Goal: Book appointment/travel/reservation

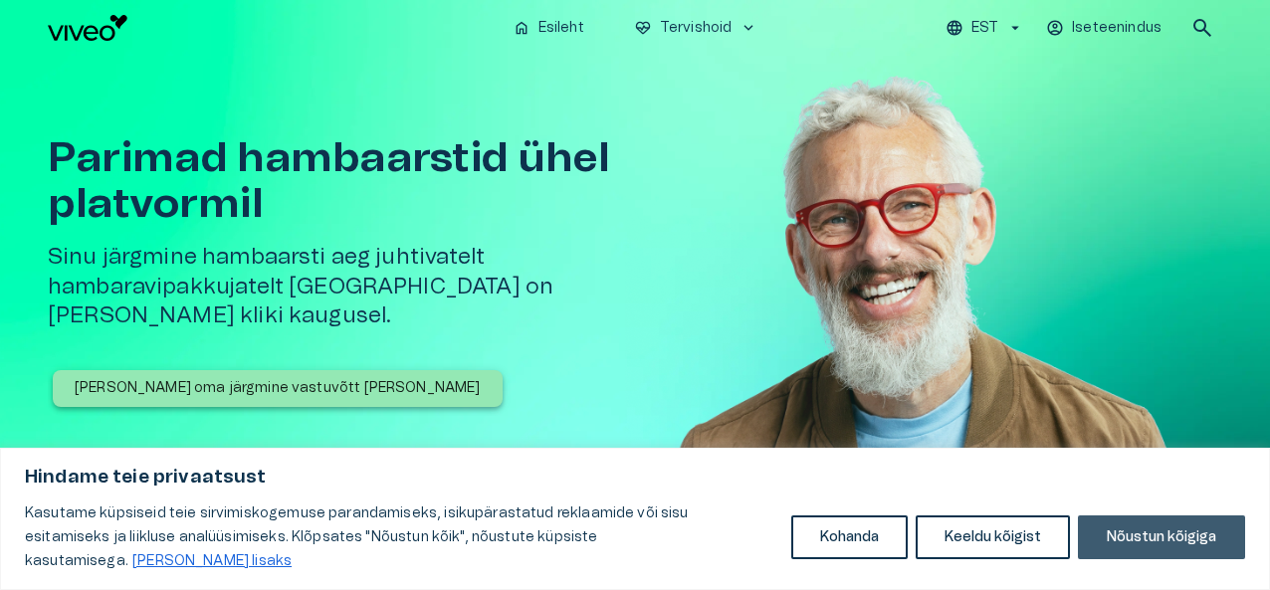
click at [1159, 553] on button "Nõustun kõigiga" at bounding box center [1161, 537] width 167 height 44
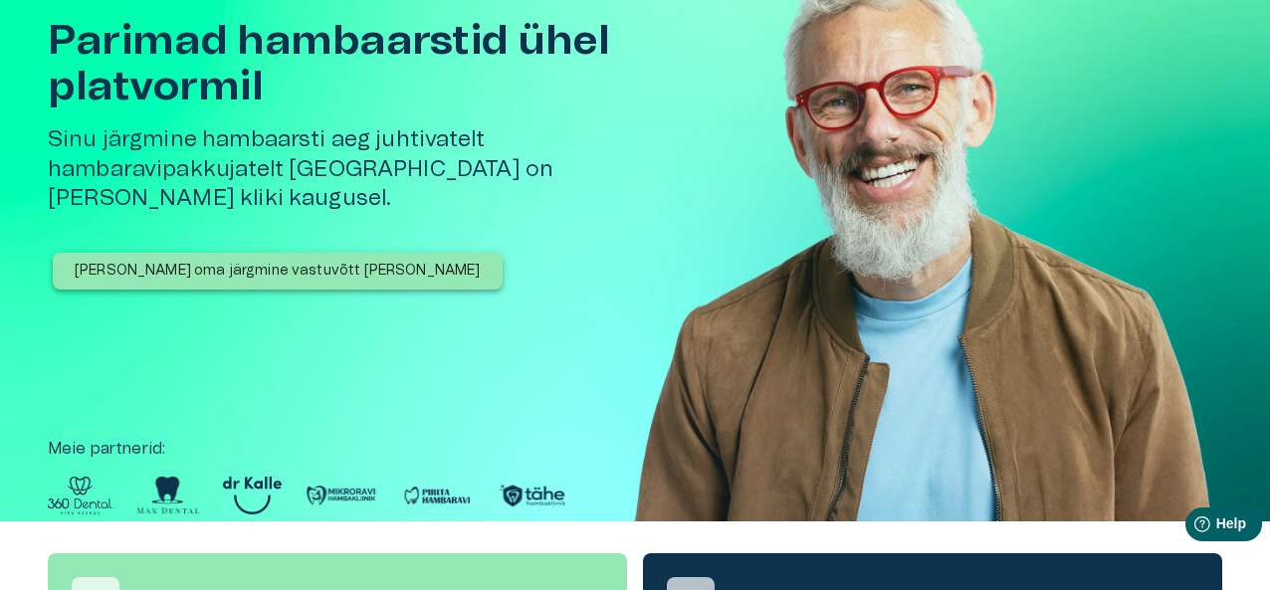
scroll to position [119, 0]
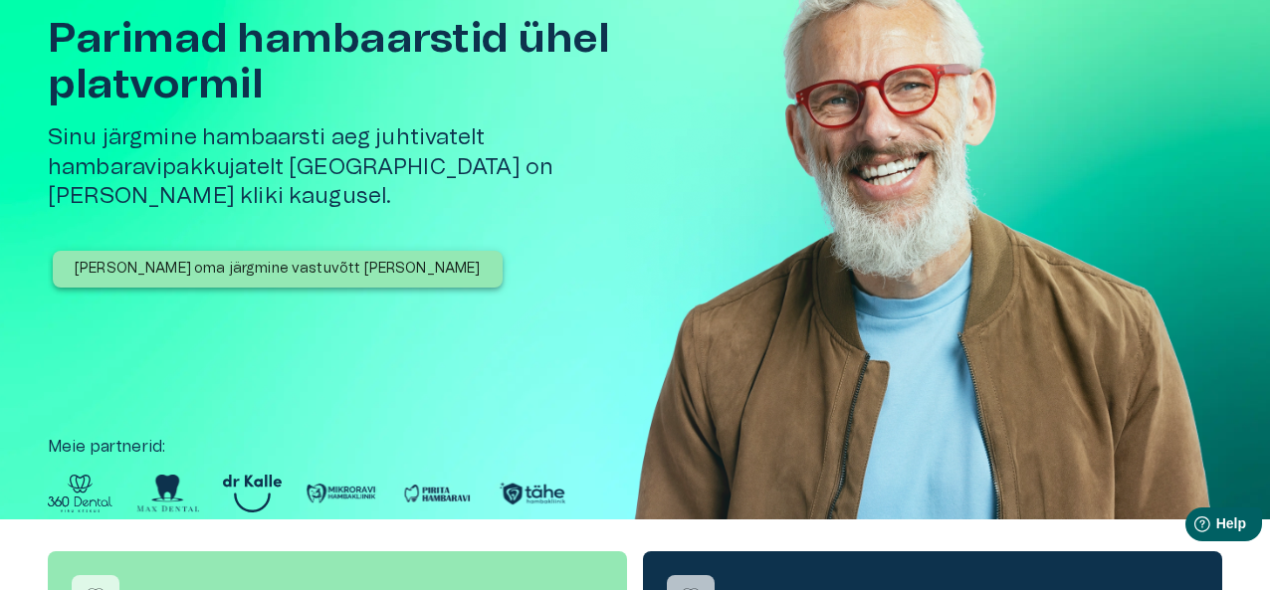
click at [169, 489] on img at bounding box center [167, 494] width 63 height 38
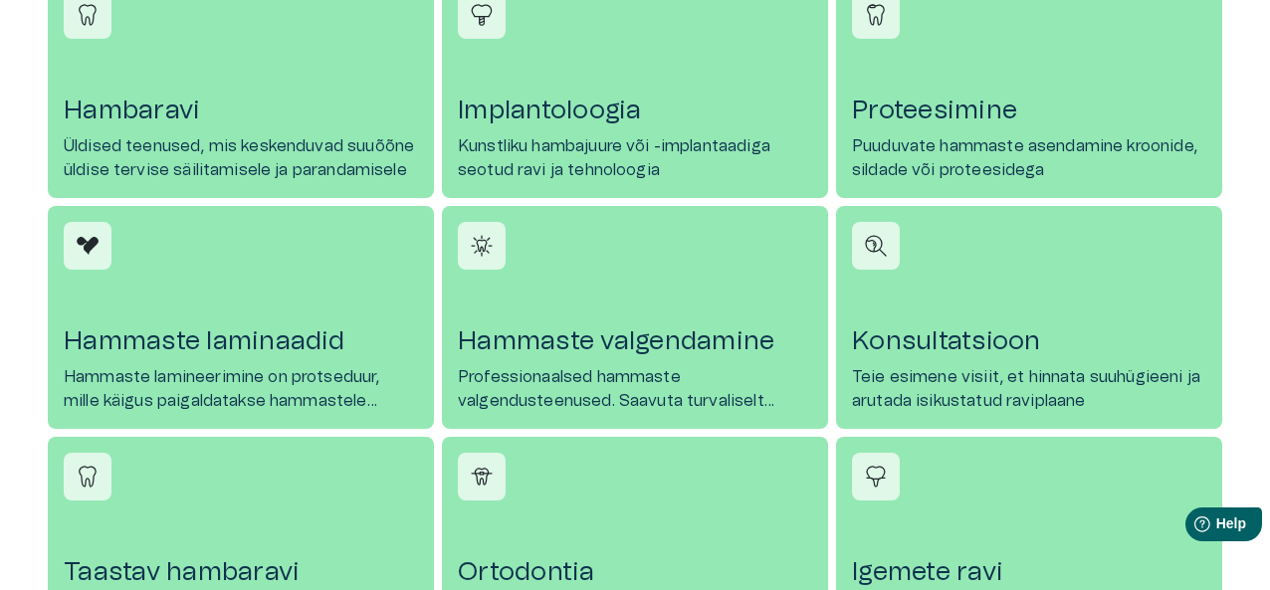
scroll to position [1194, 0]
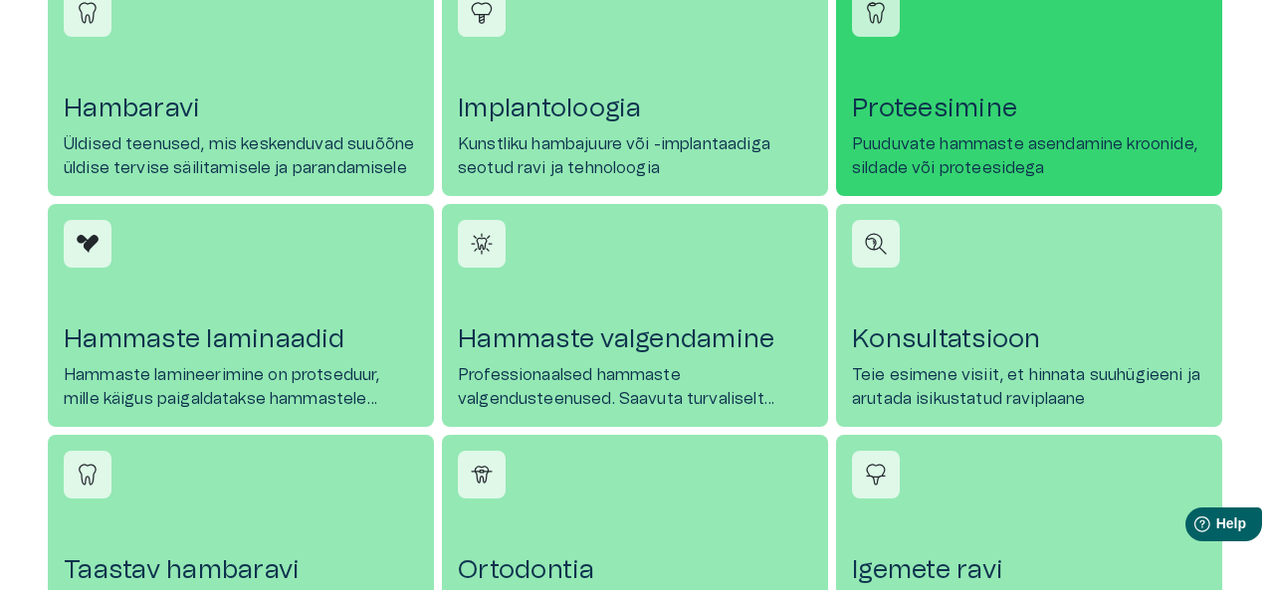
click at [972, 167] on p "Puuduvate hammaste asendamine kroonide, sildade või proteesidega" at bounding box center [1029, 156] width 354 height 48
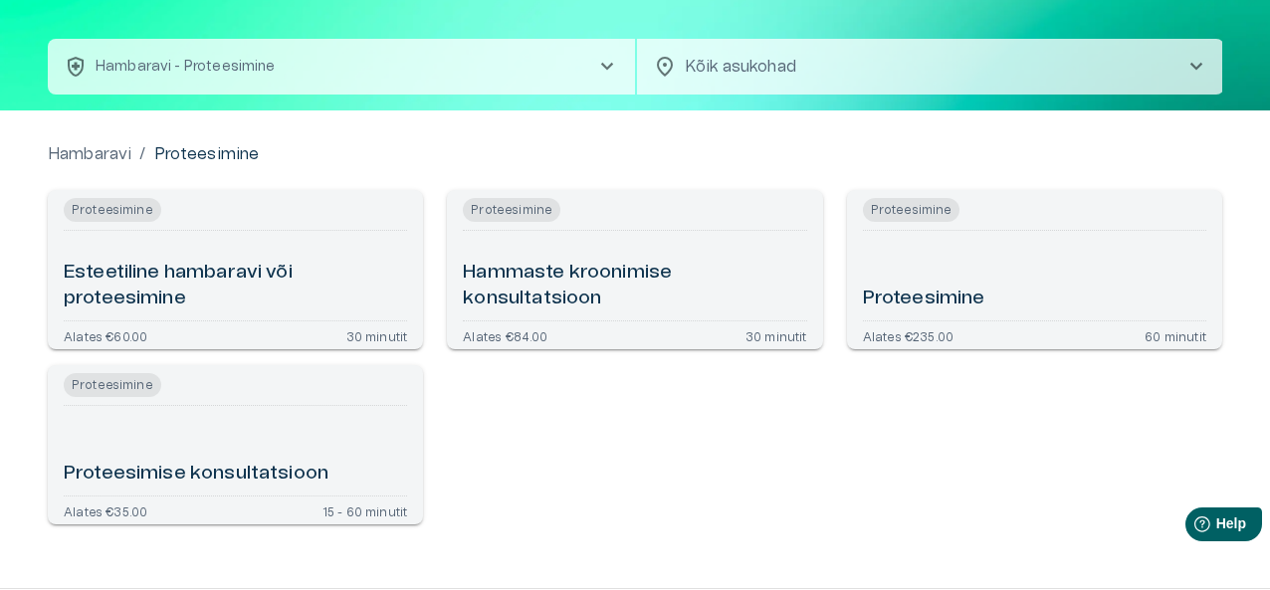
scroll to position [81, 0]
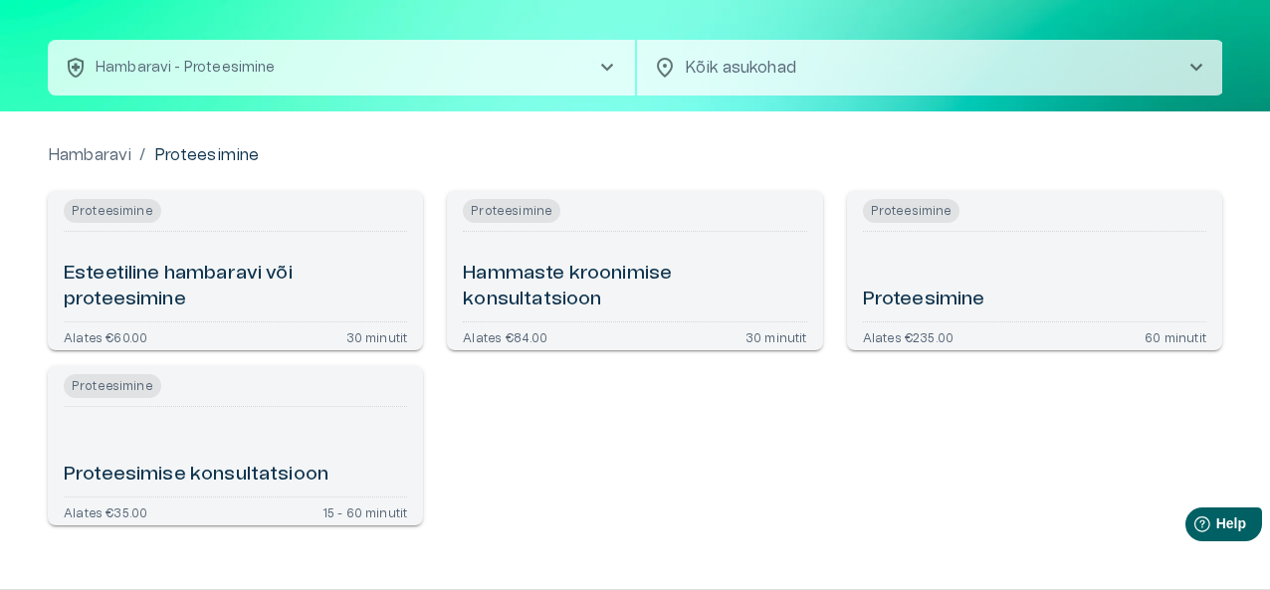
click at [915, 306] on h6 "Proteesimine" at bounding box center [924, 300] width 122 height 27
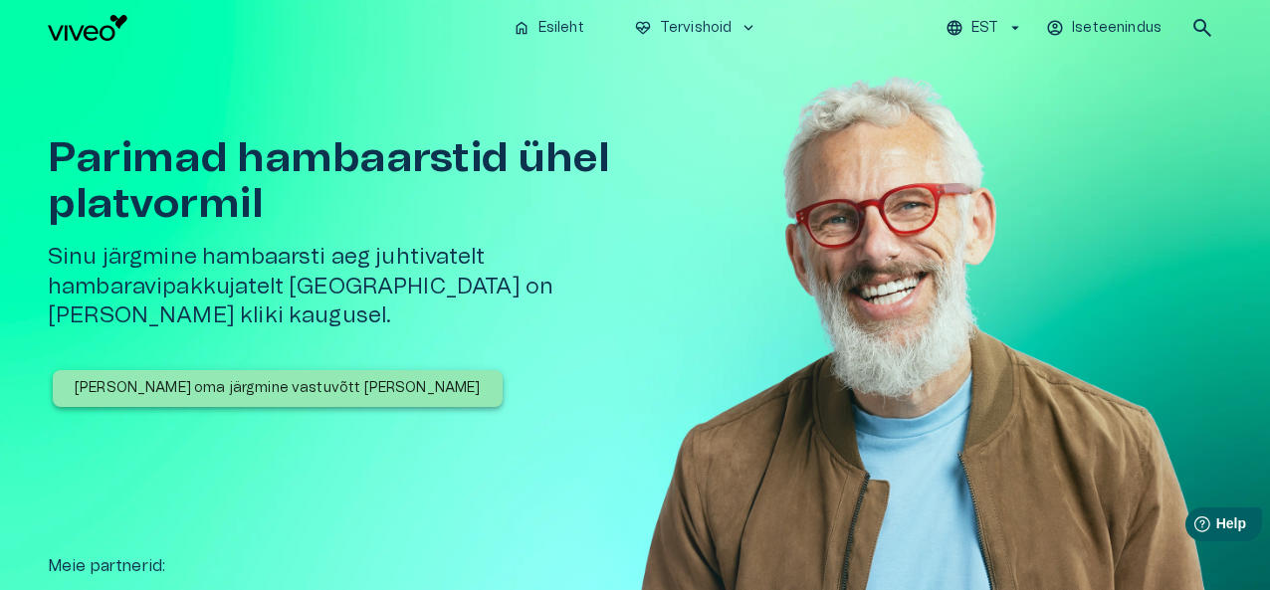
scroll to position [2673, 0]
